Goal: Information Seeking & Learning: Check status

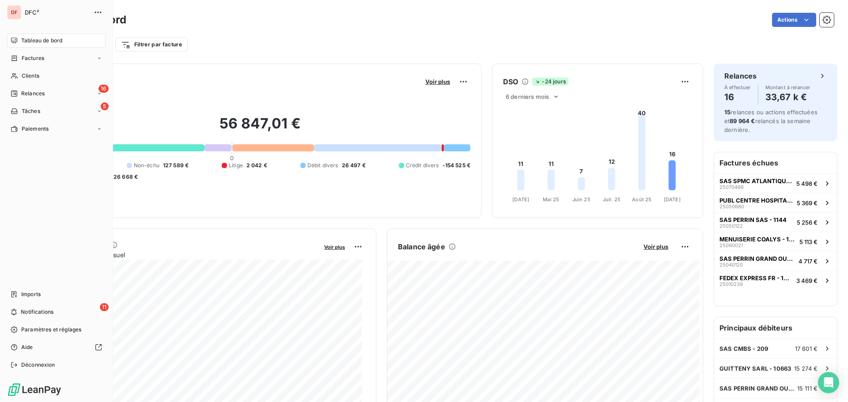
click at [39, 94] on span "Relances" at bounding box center [32, 94] width 23 height 8
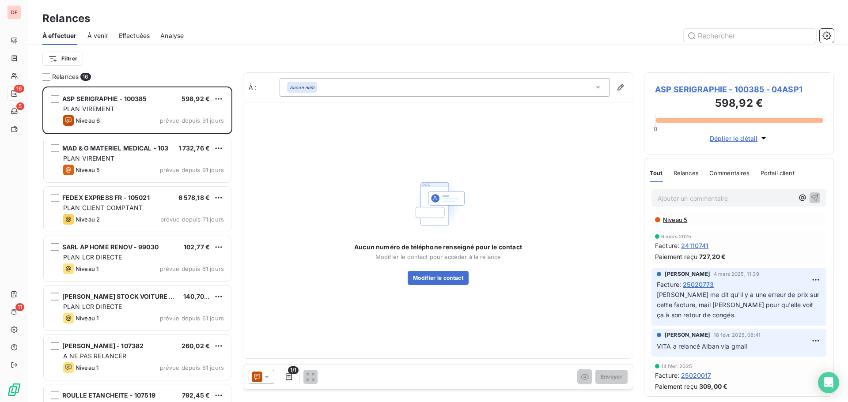
scroll to position [133, 0]
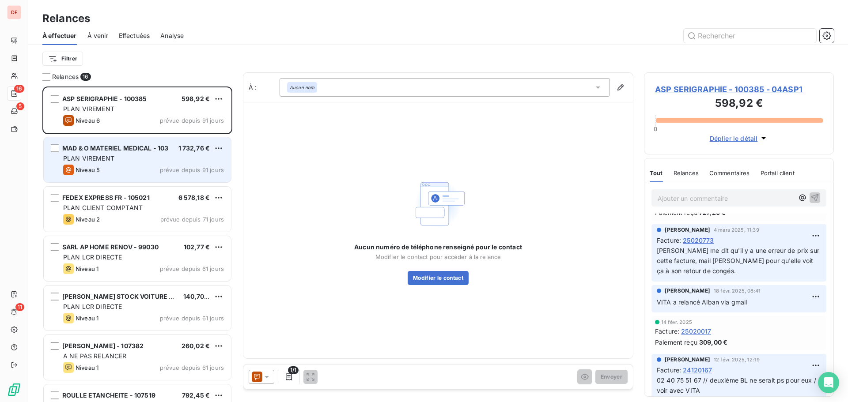
click at [162, 163] on div "MAD & O MATERIEL MEDICAL - 103 1 732,76 € PLAN VIREMENT Niveau 5 prévue depuis …" at bounding box center [137, 159] width 187 height 45
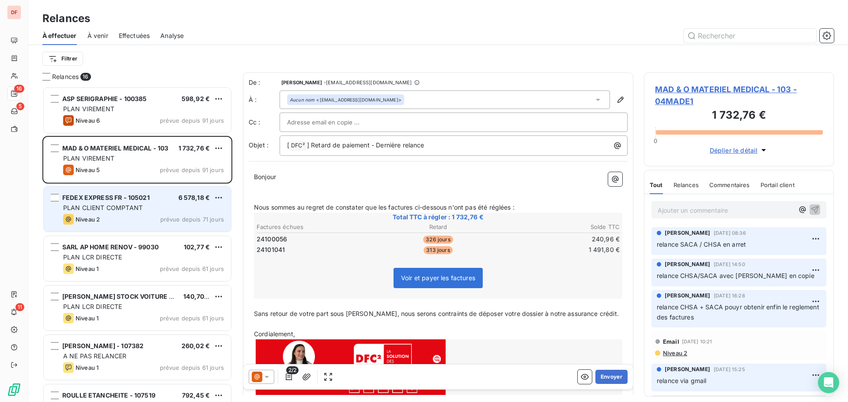
click at [136, 219] on div "Niveau 2 prévue depuis 71 jours" at bounding box center [143, 219] width 161 height 11
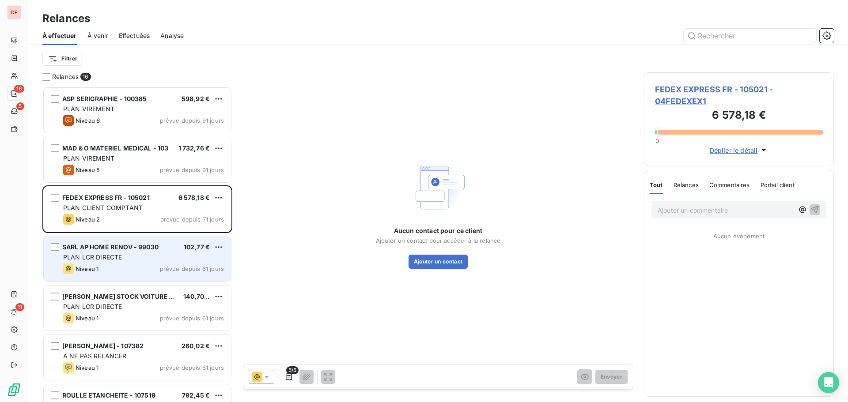
click at [135, 253] on div "SARL AP HOME RENOV - 99030 102,77 € PLAN LCR DIRECTE Niveau 1 prévue depuis 61 …" at bounding box center [137, 258] width 187 height 45
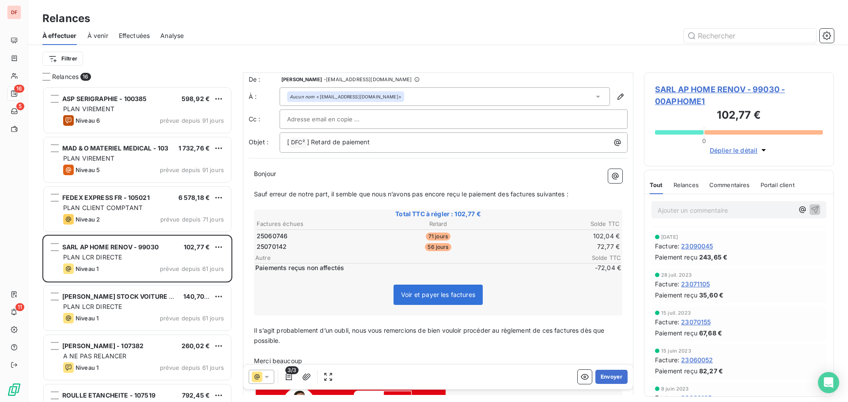
scroll to position [0, 0]
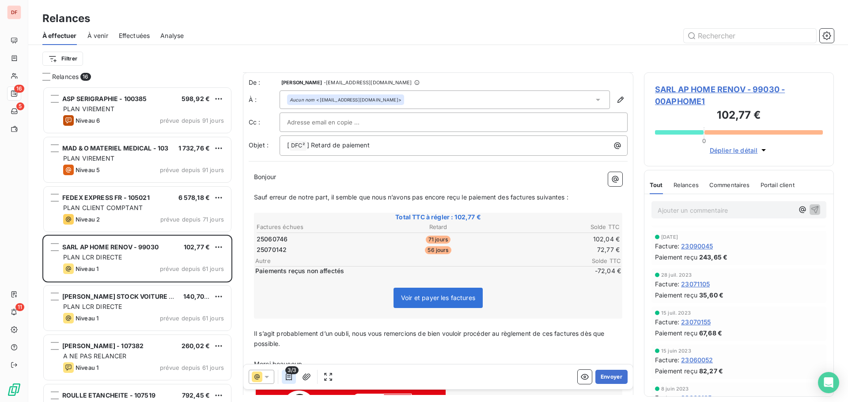
click at [292, 377] on icon "button" at bounding box center [289, 377] width 6 height 7
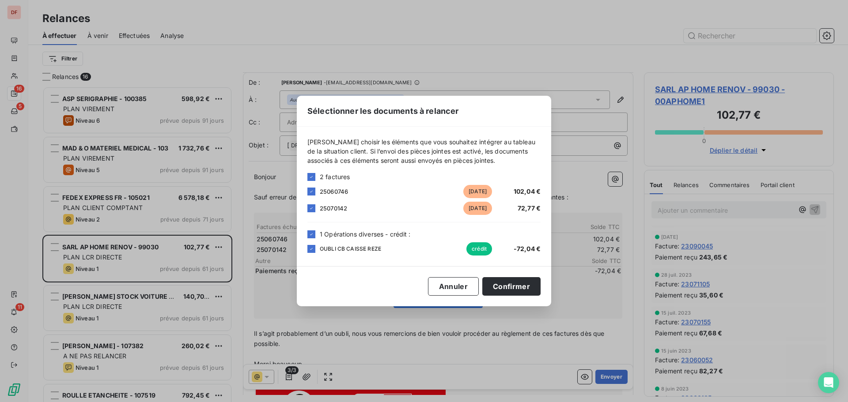
click at [326, 190] on span "25060746" at bounding box center [334, 191] width 28 height 7
click at [315, 195] on div at bounding box center [312, 192] width 8 height 8
click at [312, 249] on icon at bounding box center [311, 249] width 5 height 5
click at [518, 289] on button "Confirmer" at bounding box center [511, 286] width 58 height 19
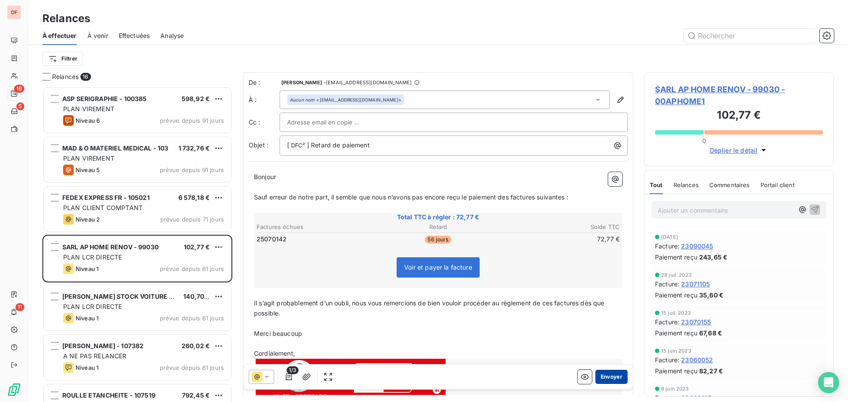
click at [606, 378] on button "Envoyer" at bounding box center [612, 377] width 32 height 14
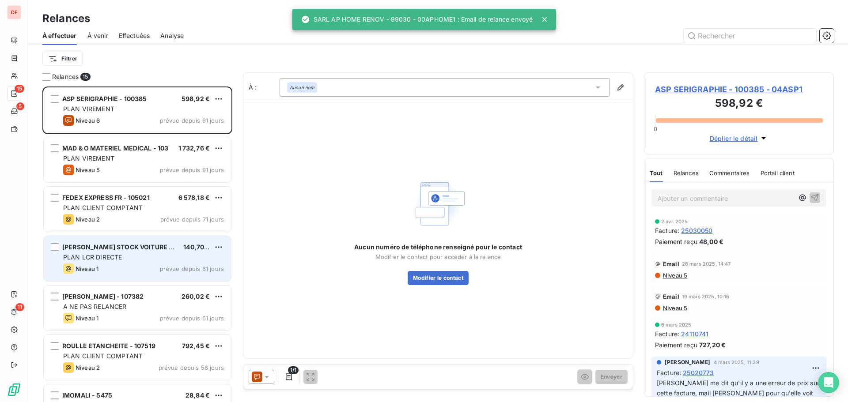
click at [156, 248] on span "[PERSON_NAME] STOCK VOITURE - 3" at bounding box center [119, 247] width 115 height 8
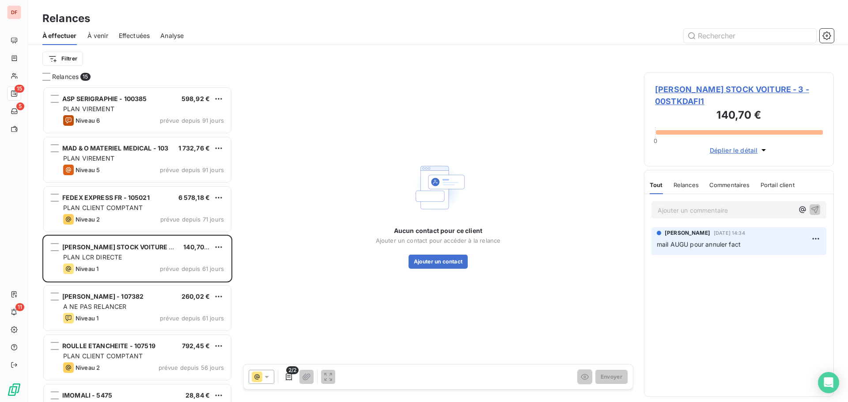
click at [700, 209] on p "Ajouter un commentaire ﻿" at bounding box center [726, 210] width 136 height 11
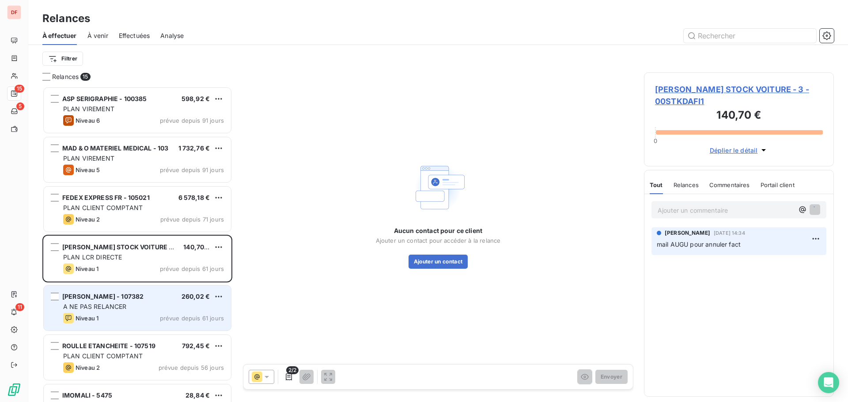
click at [179, 313] on div "Niveau 1 prévue depuis 61 jours" at bounding box center [143, 318] width 161 height 11
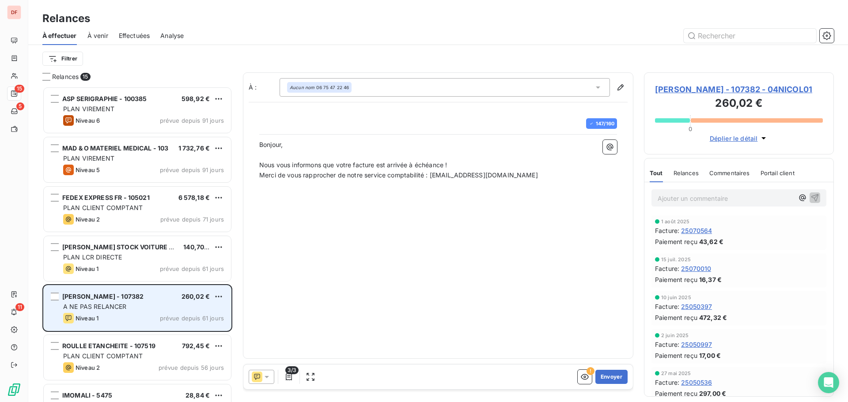
scroll to position [309, 183]
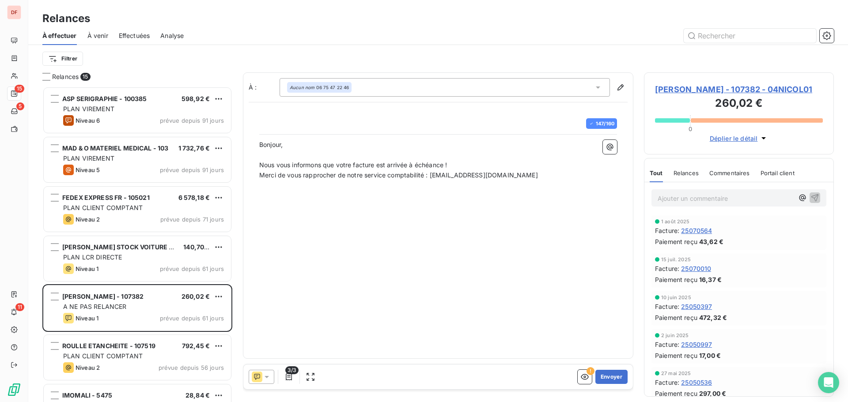
click at [714, 95] on span "[PERSON_NAME] - 107382 - 04NICOL01" at bounding box center [739, 90] width 168 height 12
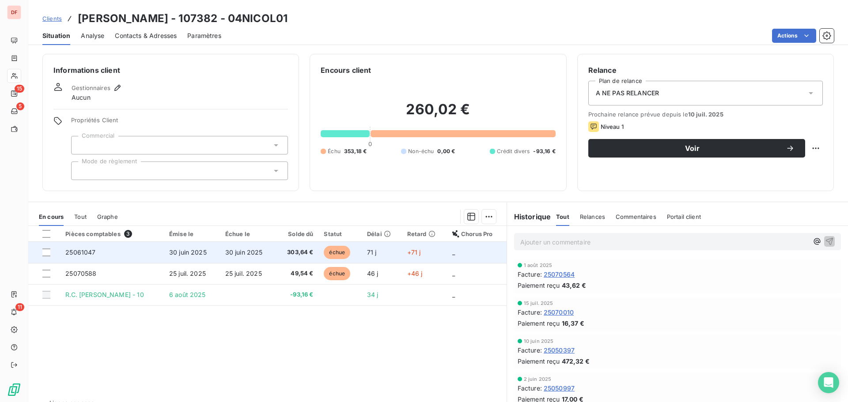
click at [234, 259] on td "30 juin 2025" at bounding box center [248, 252] width 56 height 21
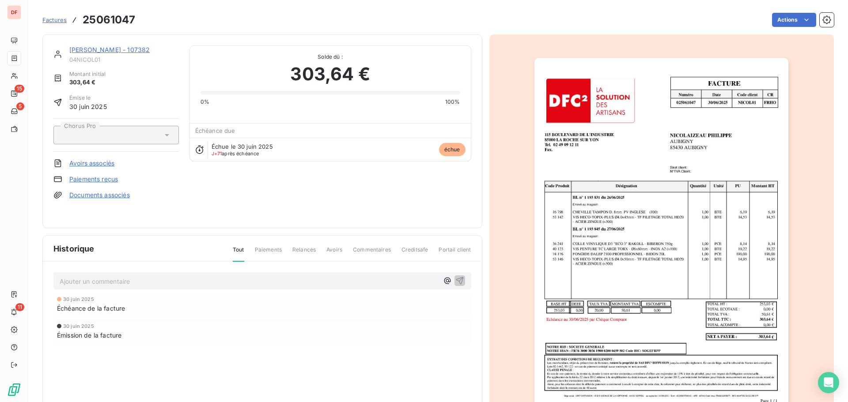
click at [113, 46] on div "[PERSON_NAME] - 107382" at bounding box center [124, 50] width 110 height 9
click at [112, 50] on link "[PERSON_NAME] - 107382" at bounding box center [109, 50] width 80 height 8
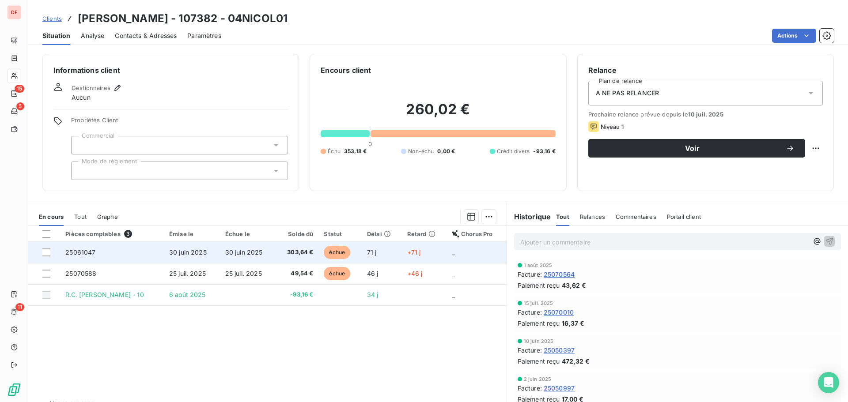
click at [237, 247] on td "30 juin 2025" at bounding box center [248, 252] width 56 height 21
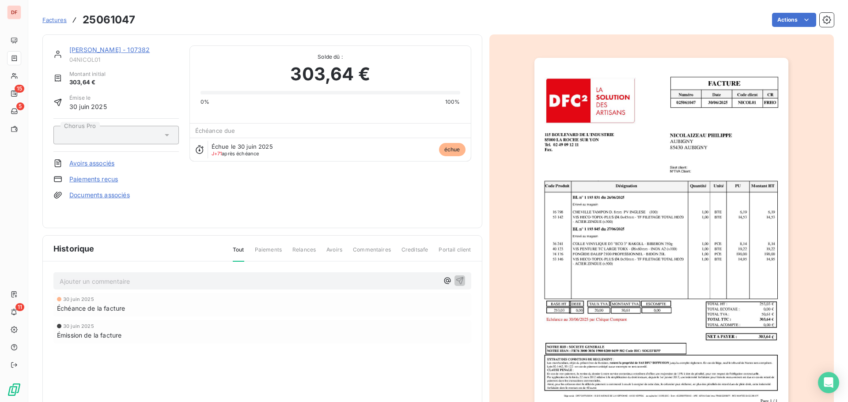
click at [106, 49] on link "[PERSON_NAME] - 107382" at bounding box center [109, 50] width 80 height 8
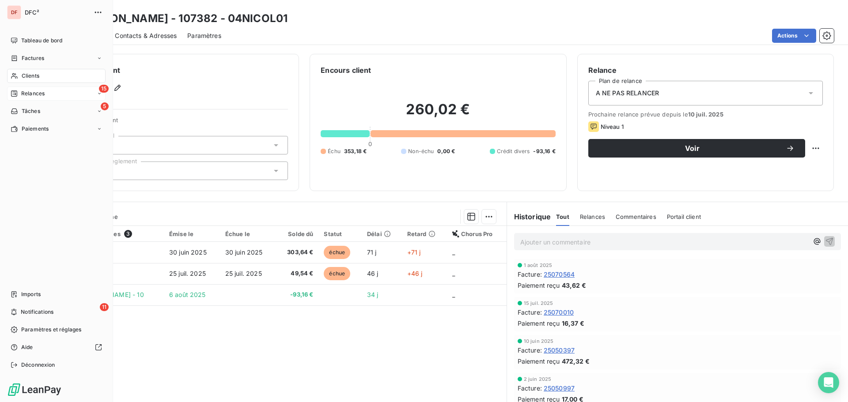
click at [44, 95] on span "Relances" at bounding box center [32, 94] width 23 height 8
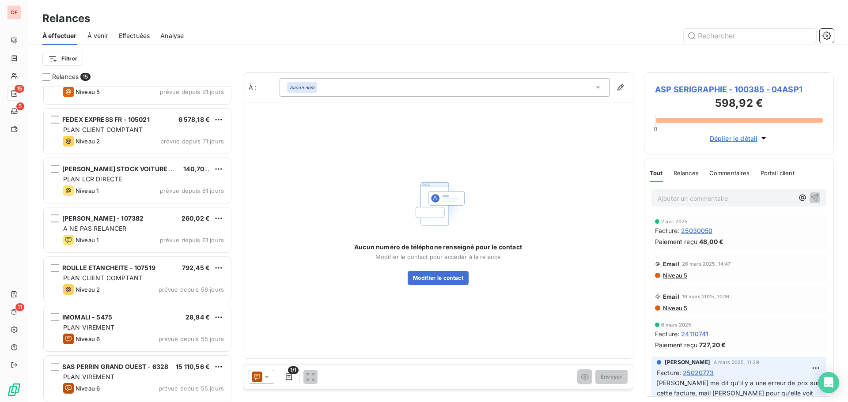
scroll to position [89, 0]
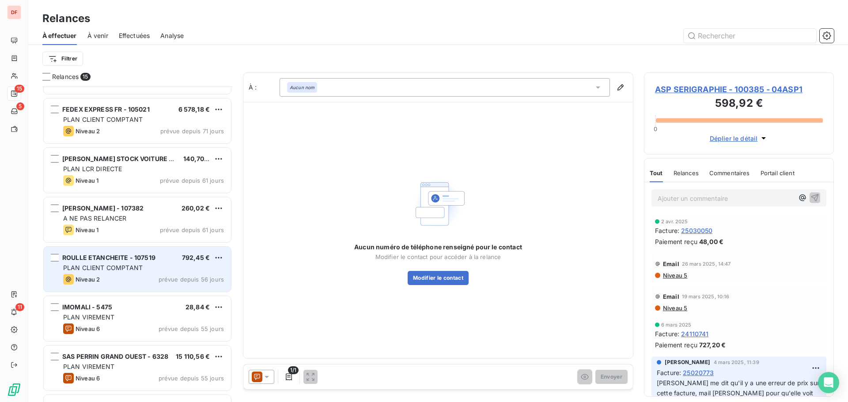
click at [149, 266] on div "PLAN CLIENT COMPTANT" at bounding box center [143, 268] width 161 height 9
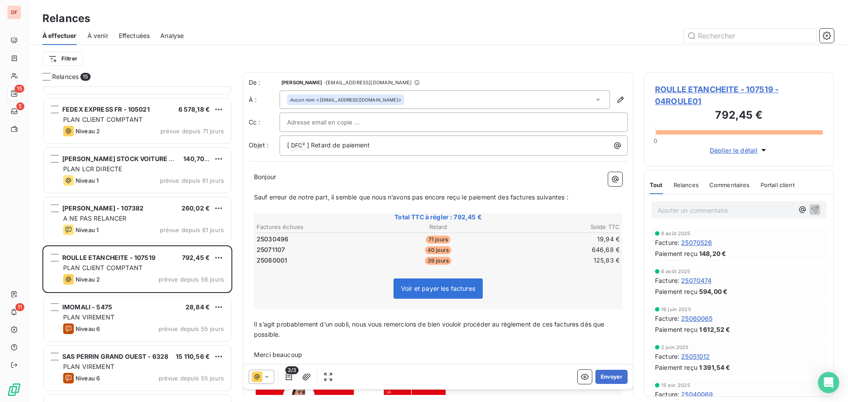
click at [671, 92] on span "ROULLE ETANCHEITE - 107519 - 04ROULE01" at bounding box center [739, 96] width 168 height 24
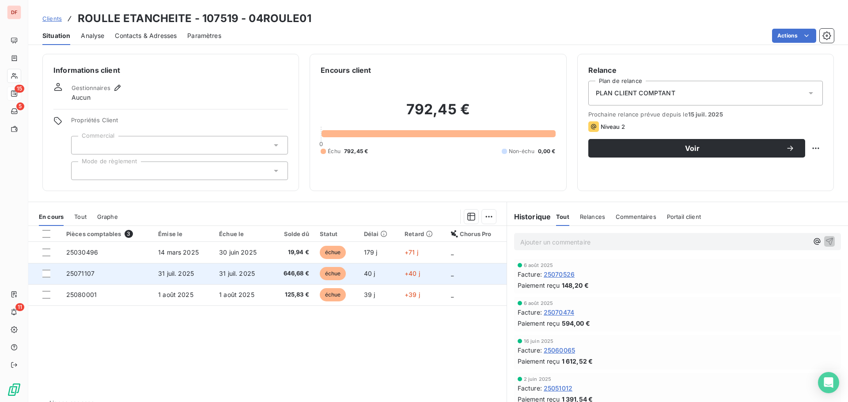
click at [220, 278] on td "31 juil. 2025" at bounding box center [242, 273] width 57 height 21
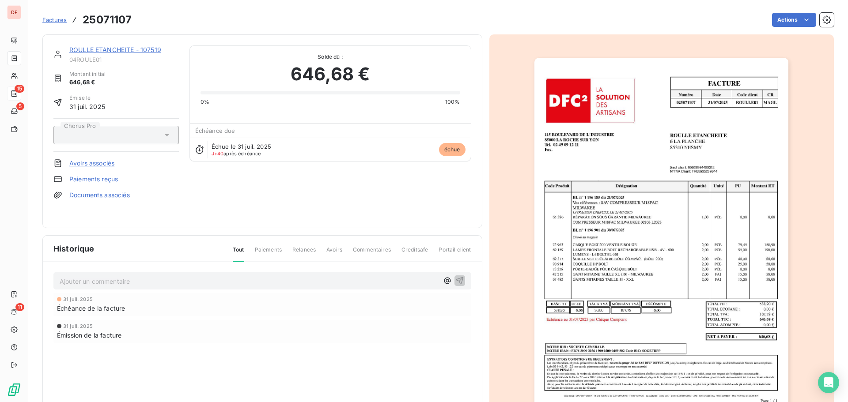
click at [668, 226] on img "button" at bounding box center [662, 238] width 254 height 360
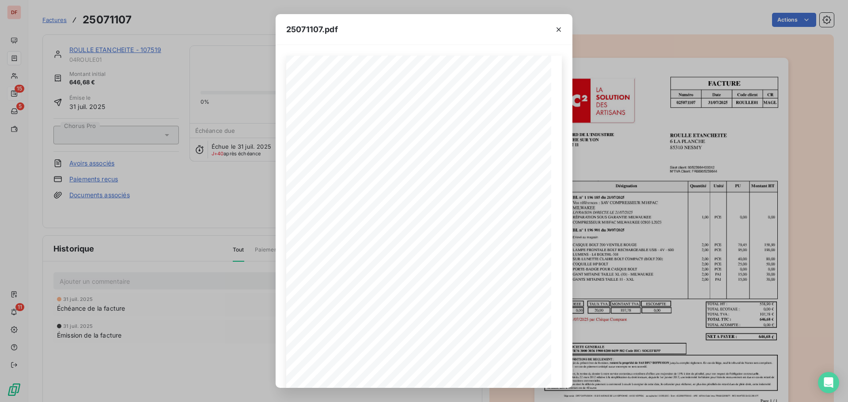
click at [193, 158] on div "25071107.pdf FACTURE Numéro Date Code client CR 025071107 [DATE] ROULLE 01 MAGL…" at bounding box center [424, 201] width 848 height 402
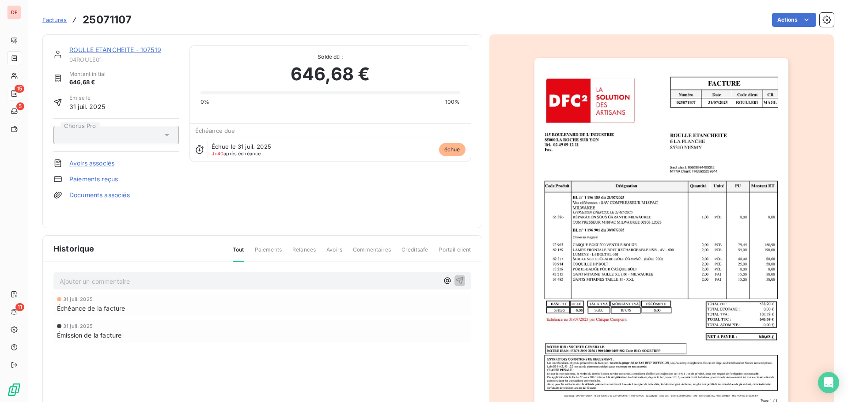
click at [148, 50] on link "ROULLE ETANCHEITE - 107519" at bounding box center [115, 50] width 92 height 8
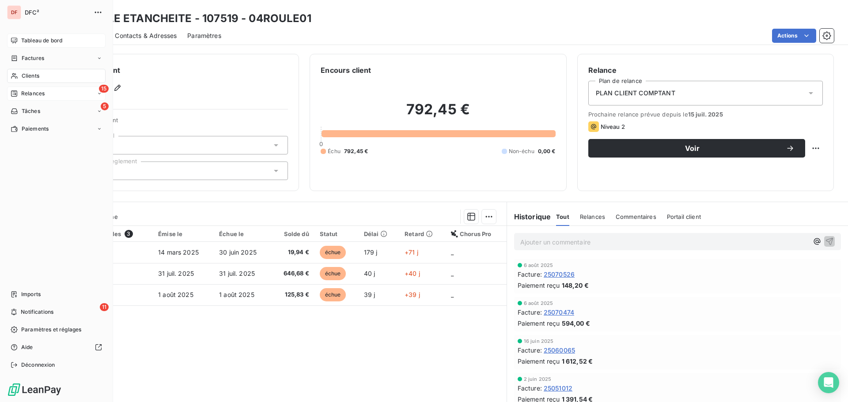
click at [36, 43] on span "Tableau de bord" at bounding box center [41, 41] width 41 height 8
